Goal: Task Accomplishment & Management: Use online tool/utility

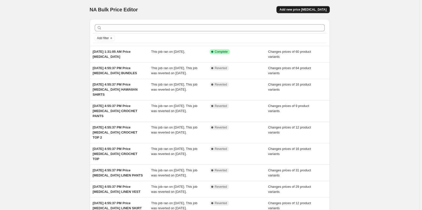
click at [295, 8] on span "Add new price change job" at bounding box center [302, 10] width 47 height 4
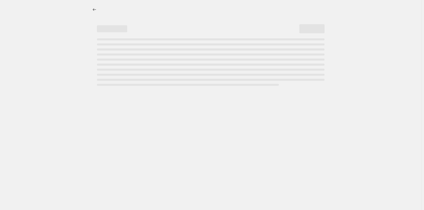
select select "percentage"
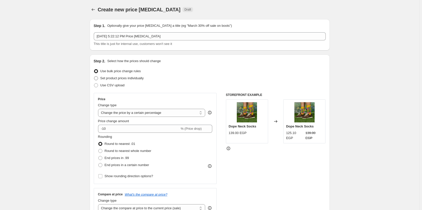
click at [111, 80] on span "Set product prices individually" at bounding box center [121, 78] width 43 height 5
click at [94, 76] on input "Set product prices individually" at bounding box center [94, 76] width 0 height 0
radio input "true"
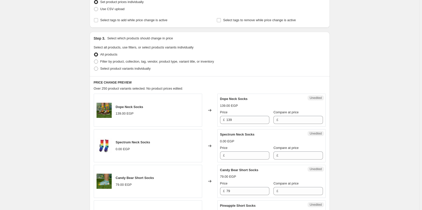
scroll to position [77, 0]
click at [122, 69] on span "Select product variants individually" at bounding box center [125, 68] width 50 height 4
click at [94, 66] on input "Select product variants individually" at bounding box center [94, 66] width 0 height 0
radio input "true"
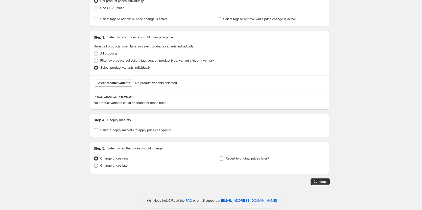
click at [110, 167] on span "Change prices later" at bounding box center [114, 166] width 29 height 4
click at [94, 164] on input "Change prices later" at bounding box center [94, 164] width 0 height 0
radio input "true"
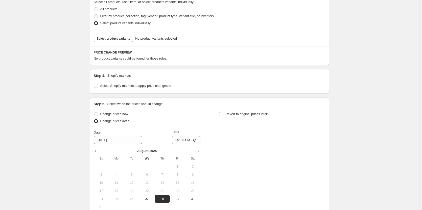
scroll to position [122, 0]
click at [177, 139] on input "17:23" at bounding box center [186, 139] width 28 height 9
click at [187, 139] on input "14:23" at bounding box center [186, 139] width 28 height 9
type input "02:23"
click at [235, 148] on div "Change prices now Change prices later Date 8/28/2025 Time 02:23 August 2025 Su …" at bounding box center [210, 160] width 232 height 100
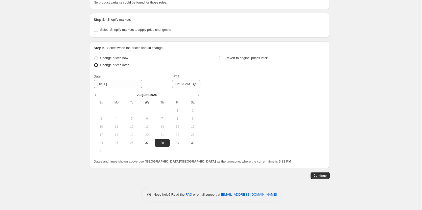
scroll to position [172, 0]
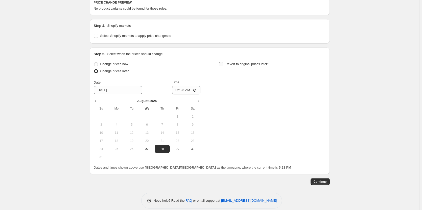
click at [223, 63] on input "Revert to original prices later?" at bounding box center [221, 64] width 4 height 4
checkbox input "true"
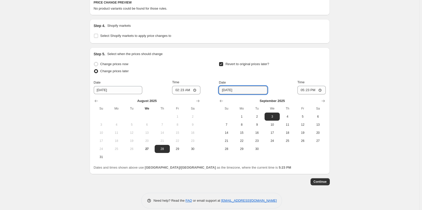
click at [231, 90] on input "9/3/2025" at bounding box center [243, 90] width 48 height 8
click at [289, 87] on div "Date 9/3/2025 Time 17:23" at bounding box center [272, 87] width 107 height 15
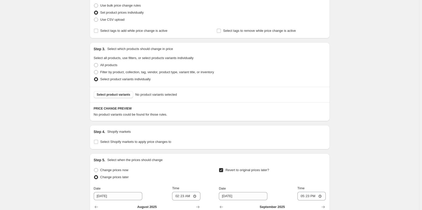
scroll to position [66, 0]
click at [129, 94] on span "Select product variants" at bounding box center [114, 94] width 34 height 4
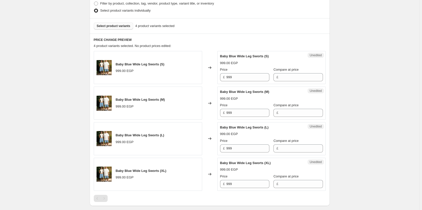
scroll to position [135, 0]
click at [243, 75] on input "999" at bounding box center [247, 77] width 43 height 8
type input "799"
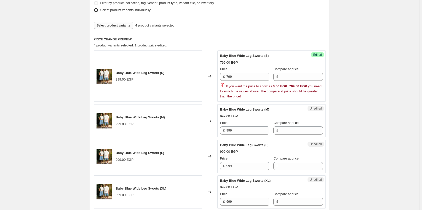
click at [272, 59] on div "Baby Blue Wide Leg Sworts (S) 799.00 EGP Price £ 799 Compare at price £ If you …" at bounding box center [271, 76] width 103 height 46
click at [289, 78] on input "Compare at price" at bounding box center [300, 77] width 43 height 8
type input "999"
click at [296, 61] on div "799.00 EGP" at bounding box center [271, 62] width 103 height 5
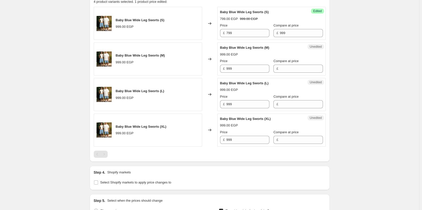
scroll to position [178, 0]
